Goal: Information Seeking & Learning: Learn about a topic

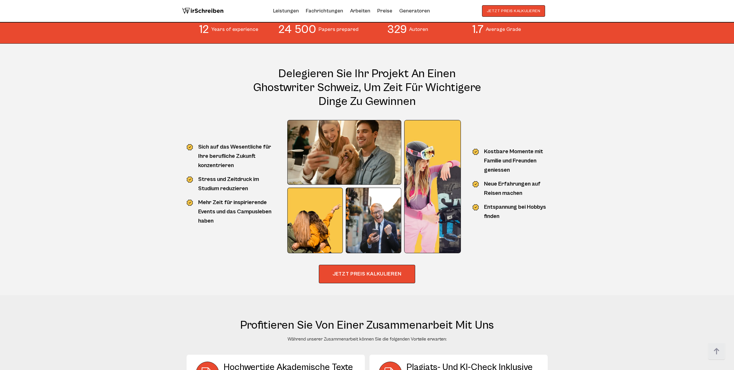
scroll to position [579, 0]
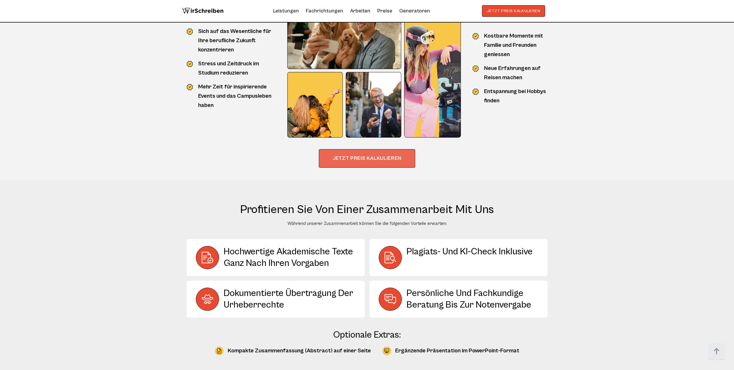
click at [338, 163] on button "JETZT PREIS KALKULIEREN" at bounding box center [367, 158] width 96 height 19
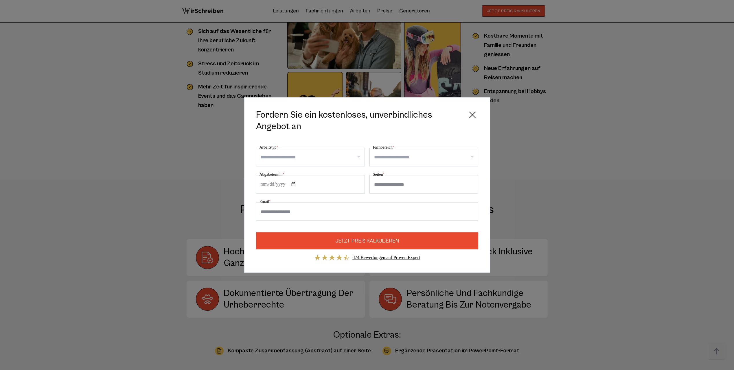
click at [328, 158] on input "Arbeitstyp *" at bounding box center [313, 157] width 104 height 9
click at [323, 200] on div "CAS-Arbeit" at bounding box center [310, 206] width 108 height 16
select select "**"
click at [395, 156] on input "Fachbereich *" at bounding box center [426, 157] width 104 height 9
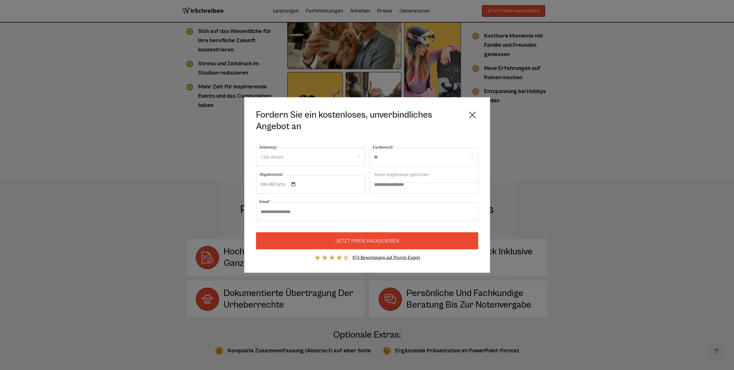
scroll to position [0, 0]
type input "*"
type input "****"
click at [420, 175] on div "Mana gement" at bounding box center [424, 175] width 108 height 16
select select "***"
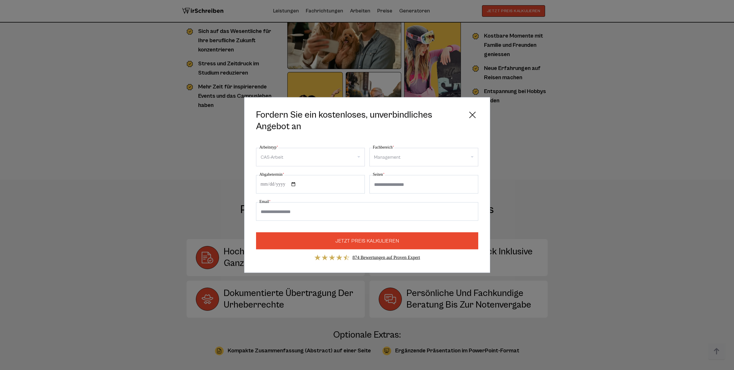
click at [262, 187] on input "Abgabetermin *" at bounding box center [310, 184] width 109 height 19
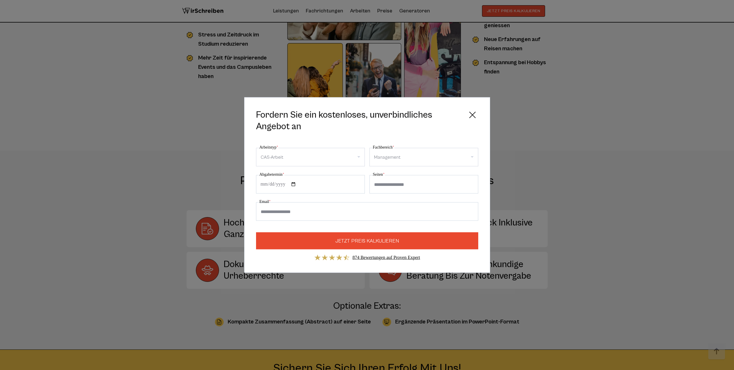
scroll to position [579, 0]
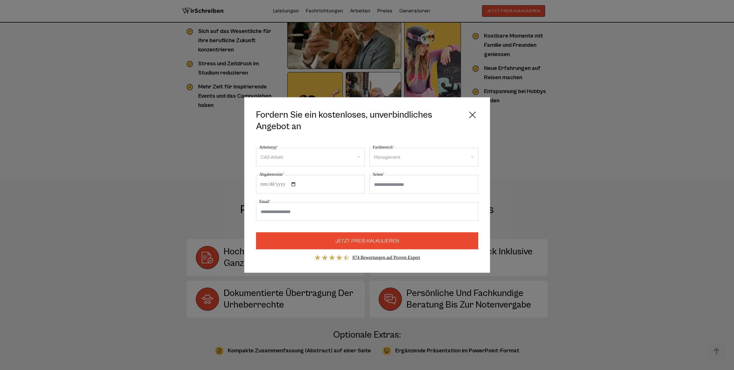
click at [293, 186] on input "Abgabetermin *" at bounding box center [310, 184] width 109 height 19
type input "**********"
click at [375, 186] on input "Seiten *" at bounding box center [424, 184] width 109 height 19
click at [408, 188] on input "Seiten *" at bounding box center [424, 184] width 109 height 19
type input "****"
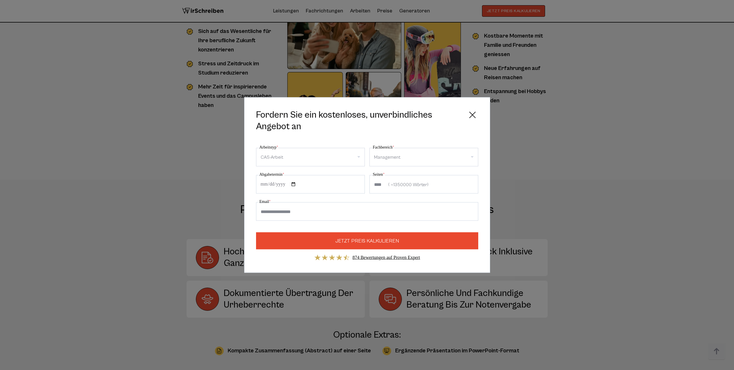
click at [387, 209] on input "Email *" at bounding box center [367, 212] width 222 height 19
type input "**********"
click at [256, 233] on button "JETZT PREIS KALKULIEREN" at bounding box center [367, 241] width 222 height 17
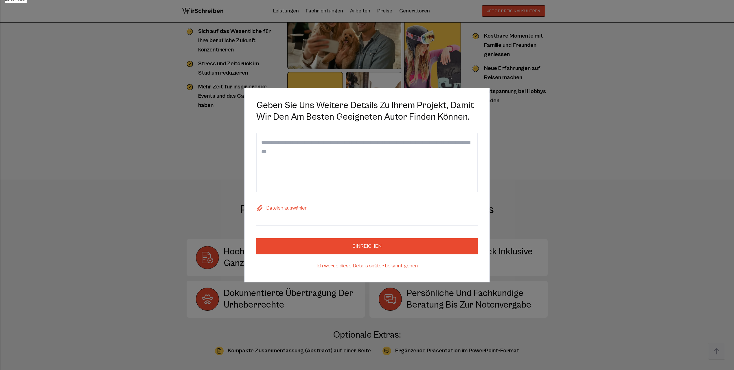
click at [361, 267] on link "Ich werde diese Details später bekannt geben" at bounding box center [367, 266] width 222 height 9
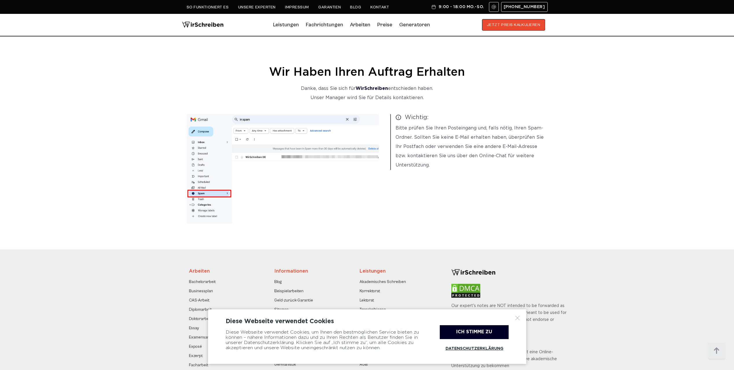
click at [518, 319] on div at bounding box center [518, 318] width 6 height 6
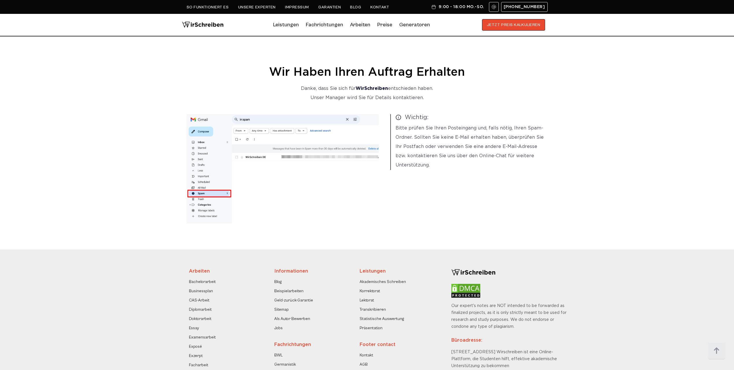
click at [385, 25] on link "Preise" at bounding box center [384, 25] width 15 height 6
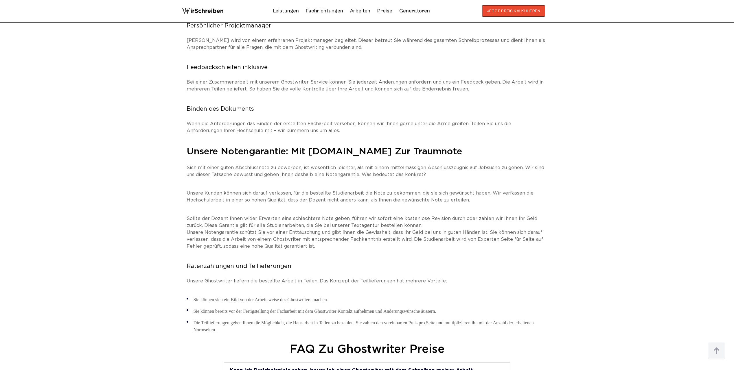
scroll to position [1852, 0]
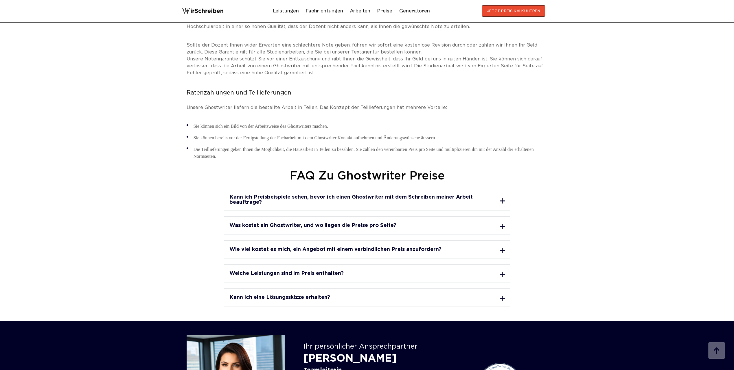
click at [268, 195] on h3 "Kann ich Preisbeispiele sehen, bevor ich einen Ghostwriter mit dem Schreiben me…" at bounding box center [362, 200] width 265 height 10
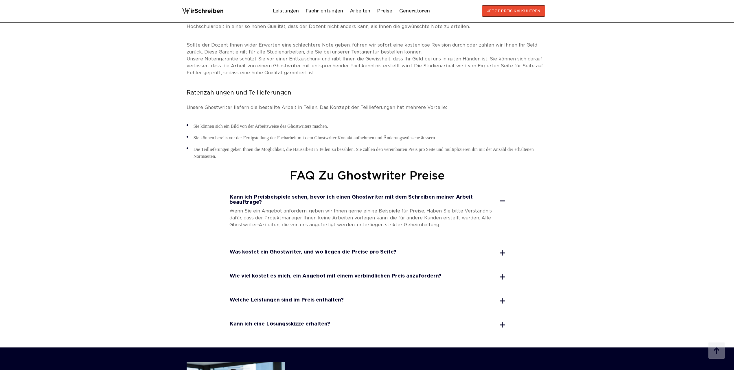
click at [283, 250] on h3 "Was kostet ein Ghostwriter, und wo liegen die Preise pro Seite?" at bounding box center [313, 252] width 167 height 5
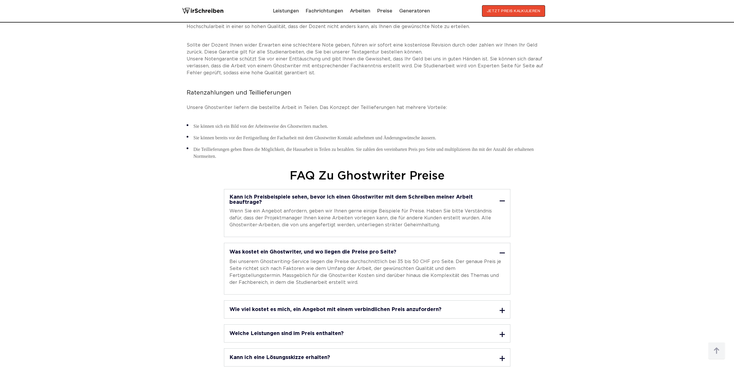
scroll to position [1997, 0]
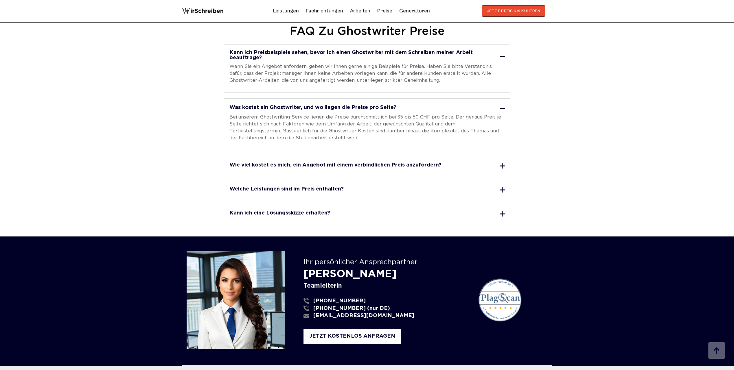
click at [294, 187] on h3 "Welche Leistungen sind im Preis enthalten?" at bounding box center [287, 189] width 114 height 5
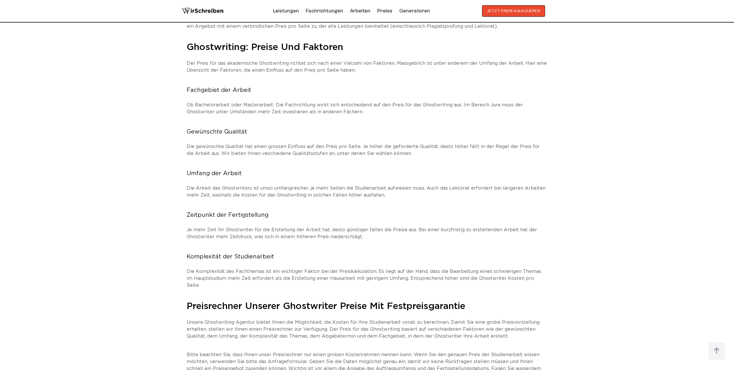
scroll to position [0, 0]
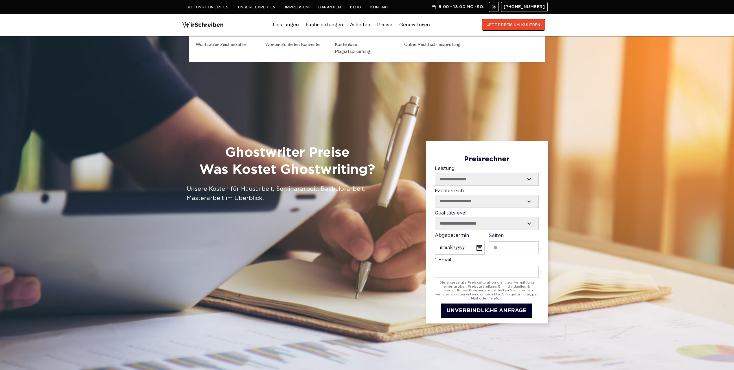
click at [419, 20] on link "Generatoren" at bounding box center [414, 24] width 31 height 9
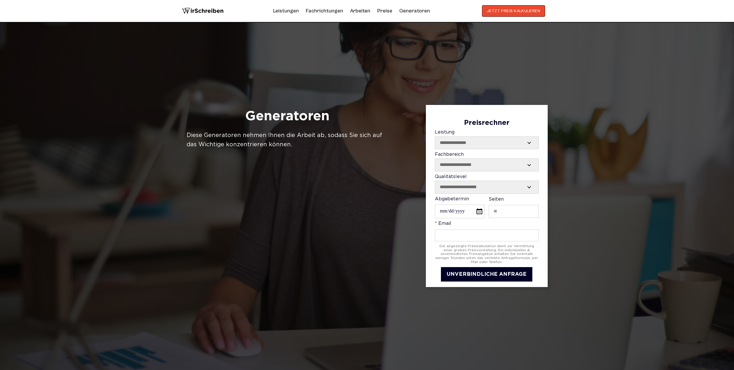
drag, startPoint x: 86, startPoint y: 161, endPoint x: 71, endPoint y: 37, distance: 124.8
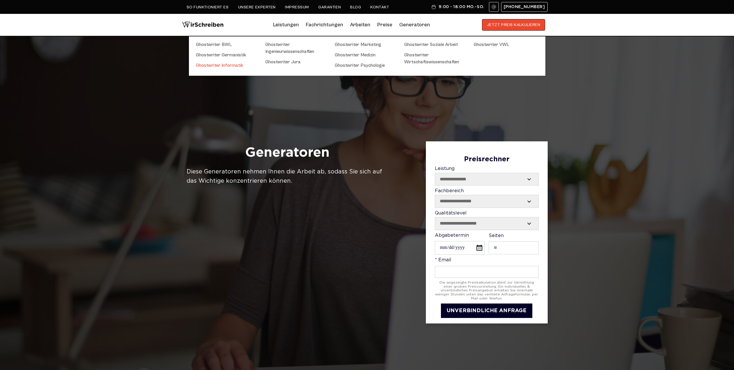
click at [229, 63] on link "Ghostwriter Informatik" at bounding box center [225, 65] width 58 height 7
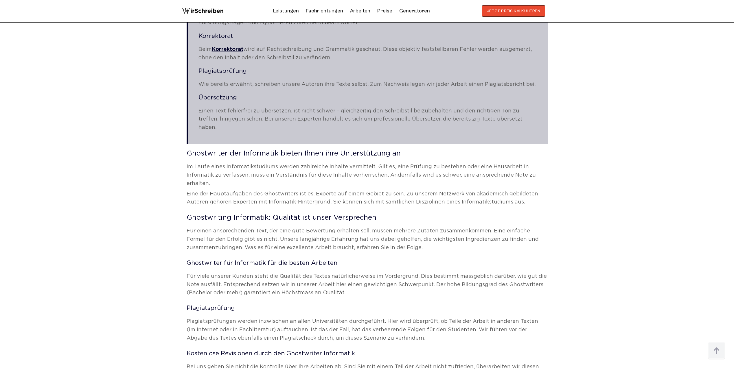
scroll to position [666, 0]
